Goal: Task Accomplishment & Management: Use online tool/utility

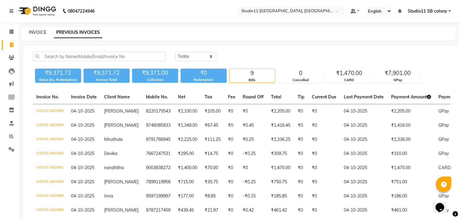
click at [40, 29] on div "INVOICE" at bounding box center [37, 32] width 17 height 6
click at [40, 32] on link "INVOICE" at bounding box center [37, 32] width 17 height 6
select select "service"
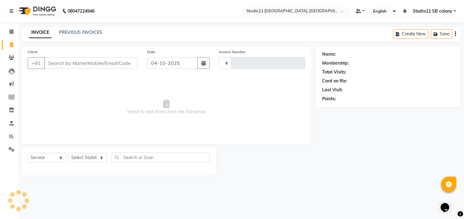
type input "2596"
select select "7717"
click at [94, 33] on link "PREVIOUS INVOICES" at bounding box center [80, 32] width 43 height 6
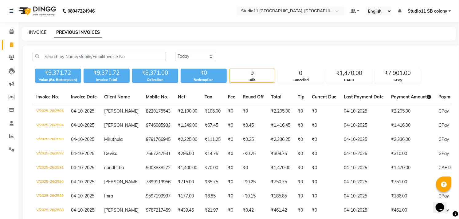
click at [37, 33] on link "INVOICE" at bounding box center [37, 32] width 17 height 6
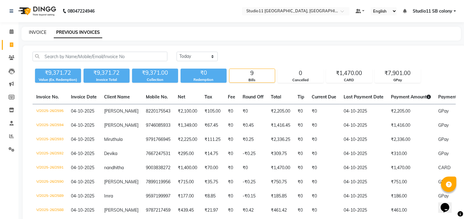
select select "7717"
select select "service"
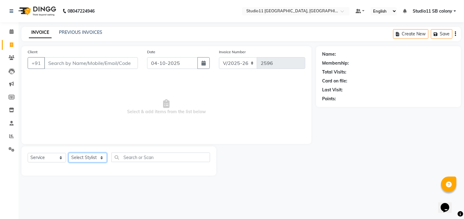
click at [76, 160] on select "Select Stylist [PERSON_NAME] Dani [PERSON_NAME] Josna kaif [PERSON_NAME] [PERSO…" at bounding box center [87, 158] width 38 height 10
click at [6, 136] on span at bounding box center [11, 136] width 11 height 7
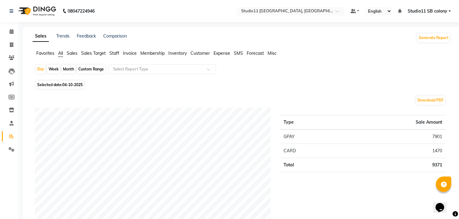
click at [117, 54] on span "Staff" at bounding box center [114, 53] width 10 height 6
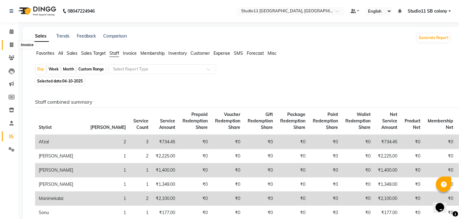
click at [10, 46] on icon at bounding box center [11, 44] width 3 height 5
select select "service"
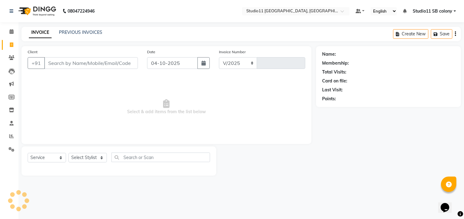
select select "7717"
type input "2596"
drag, startPoint x: 65, startPoint y: 64, endPoint x: 114, endPoint y: 71, distance: 49.5
click at [86, 70] on div "Client +91" at bounding box center [82, 61] width 119 height 25
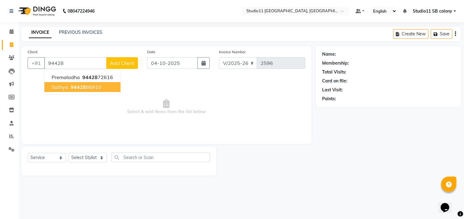
click at [68, 87] on button "sathya 94428 86910" at bounding box center [82, 87] width 76 height 10
type input "9442886910"
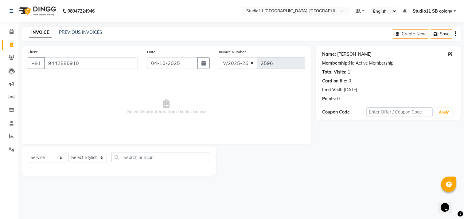
click at [346, 56] on link "[PERSON_NAME]" at bounding box center [354, 54] width 34 height 6
